Goal: Task Accomplishment & Management: Manage account settings

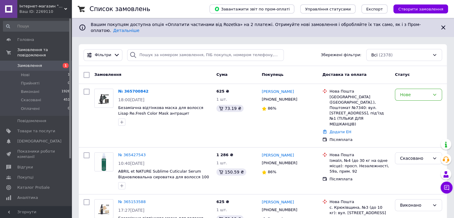
click at [30, 63] on span "Замовлення" at bounding box center [29, 65] width 25 height 5
